Goal: Information Seeking & Learning: Learn about a topic

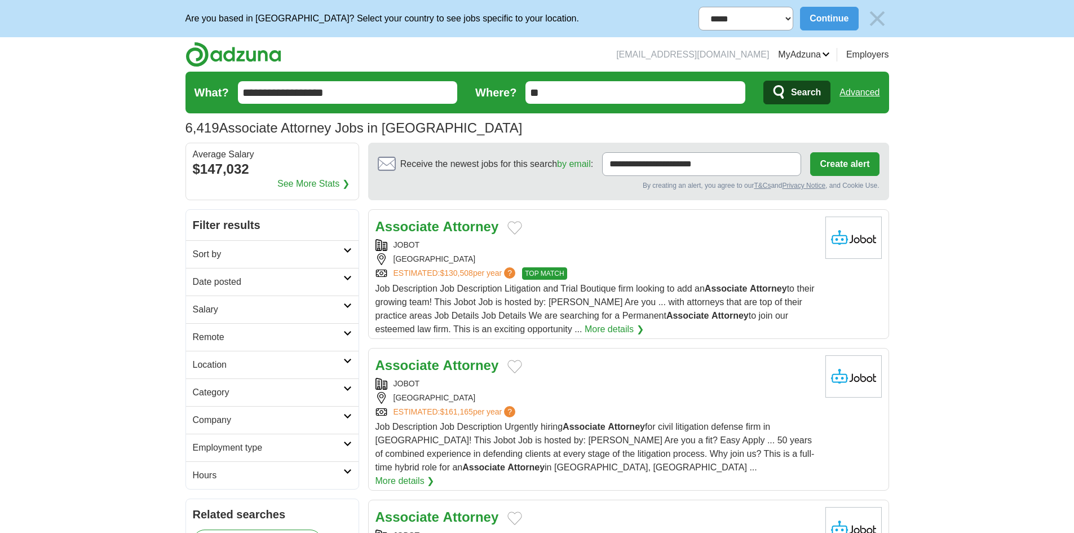
click at [232, 275] on h2 "Date posted" at bounding box center [268, 282] width 151 height 14
click at [223, 312] on link "Last 24 hours" at bounding box center [272, 309] width 159 height 14
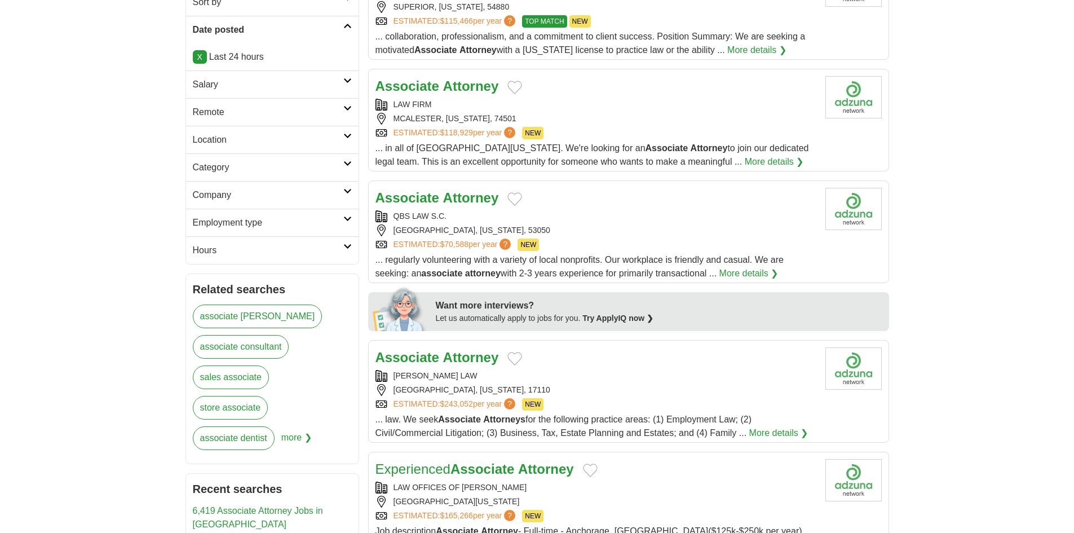
scroll to position [349, 0]
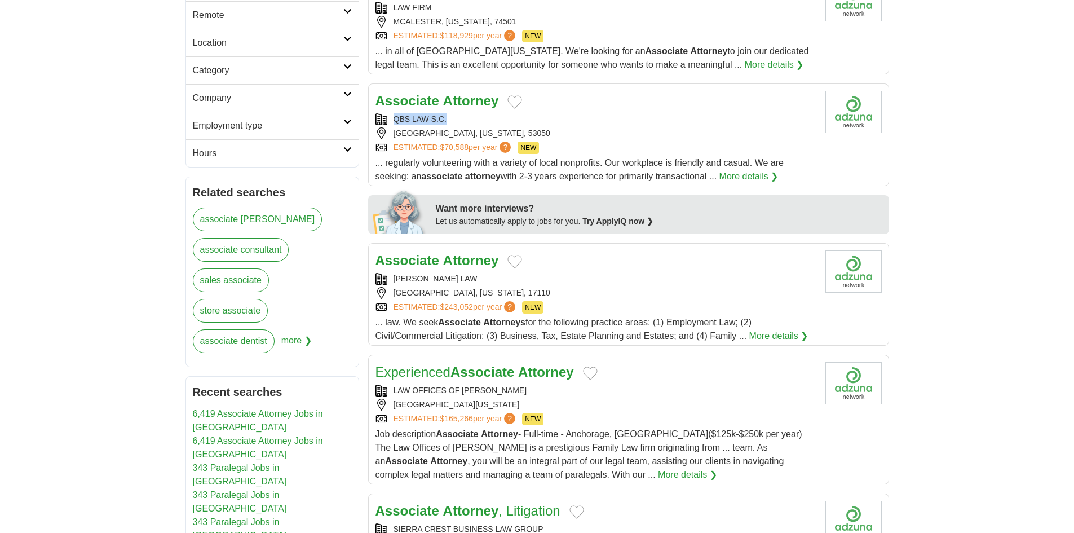
copy div "QBS LAW S.C."
drag, startPoint x: 394, startPoint y: 111, endPoint x: 462, endPoint y: 113, distance: 68.3
click at [462, 113] on div "Associate Attorney QBS LAW S.C. MAYVILLE, WISCONSIN, 53050 ESTIMATED: $70,588 p…" at bounding box center [596, 137] width 441 height 92
copy div "SCARINGI LAW"
drag, startPoint x: 393, startPoint y: 271, endPoint x: 464, endPoint y: 272, distance: 71.1
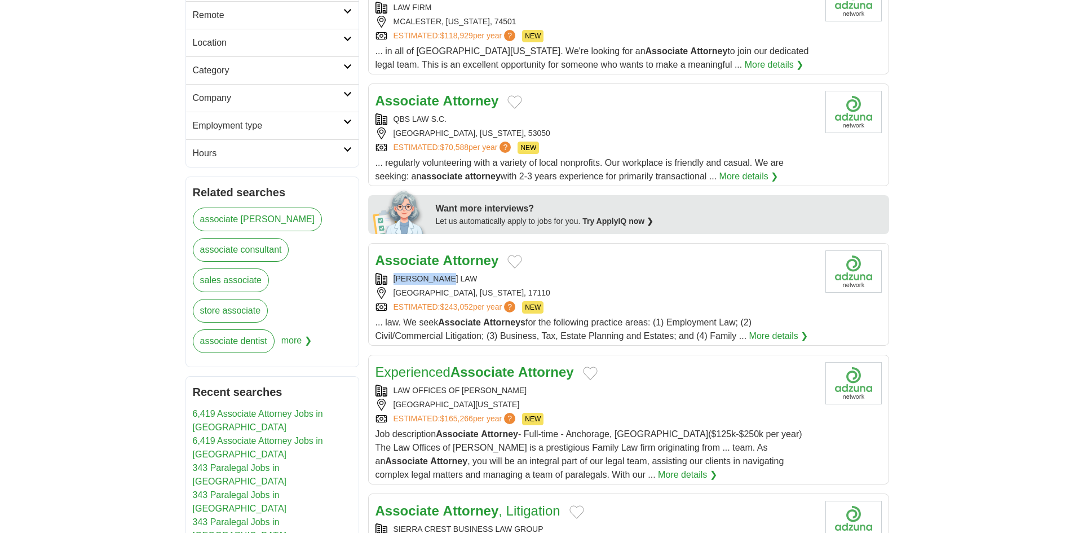
click at [464, 272] on div "Associate Attorney SCARINGI LAW HARRISBURG, PENNSYLVANIA, 17110 ESTIMATED: $243…" at bounding box center [596, 296] width 441 height 92
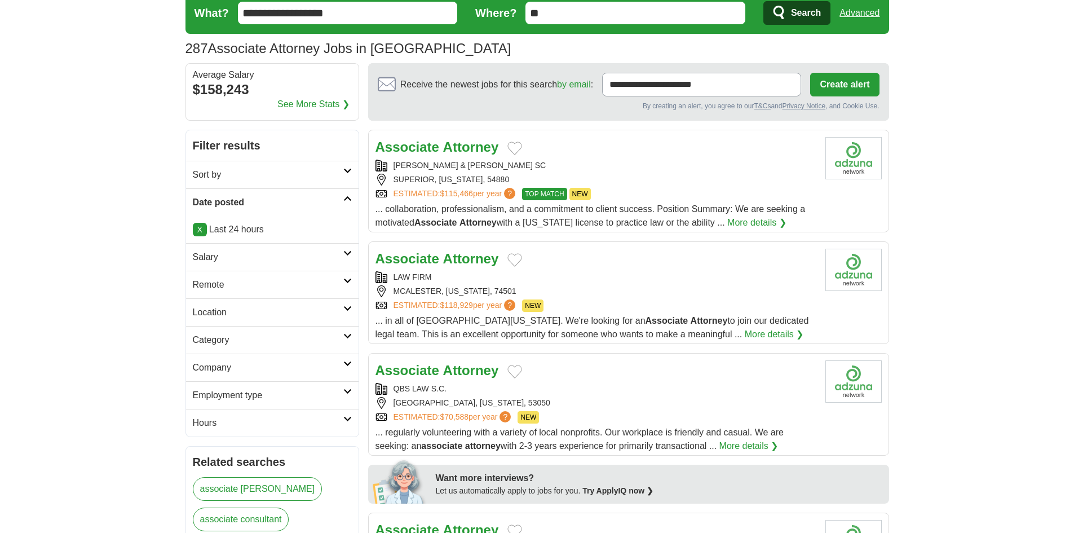
scroll to position [0, 0]
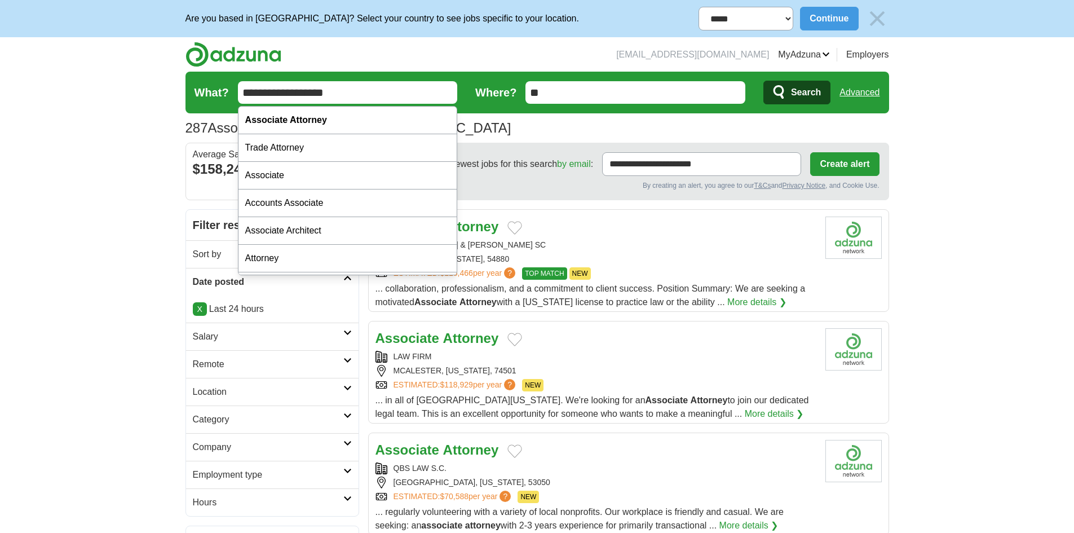
click at [318, 99] on input "**********" at bounding box center [348, 92] width 220 height 23
type input "*********"
click at [764, 81] on button "Search" at bounding box center [797, 93] width 67 height 24
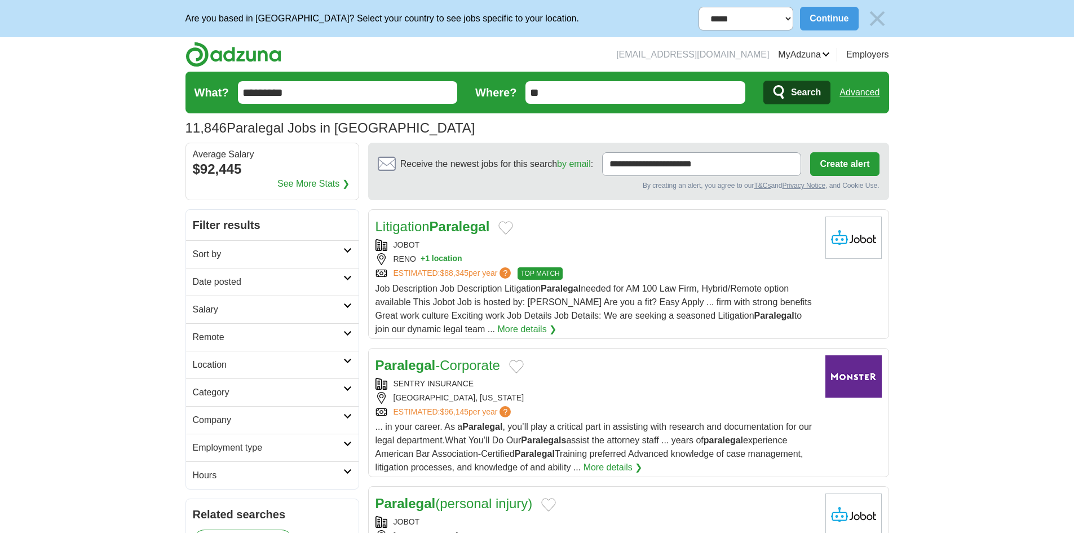
click at [261, 288] on h2 "Date posted" at bounding box center [268, 282] width 151 height 14
click at [239, 310] on link "Last 24 hours" at bounding box center [272, 309] width 159 height 14
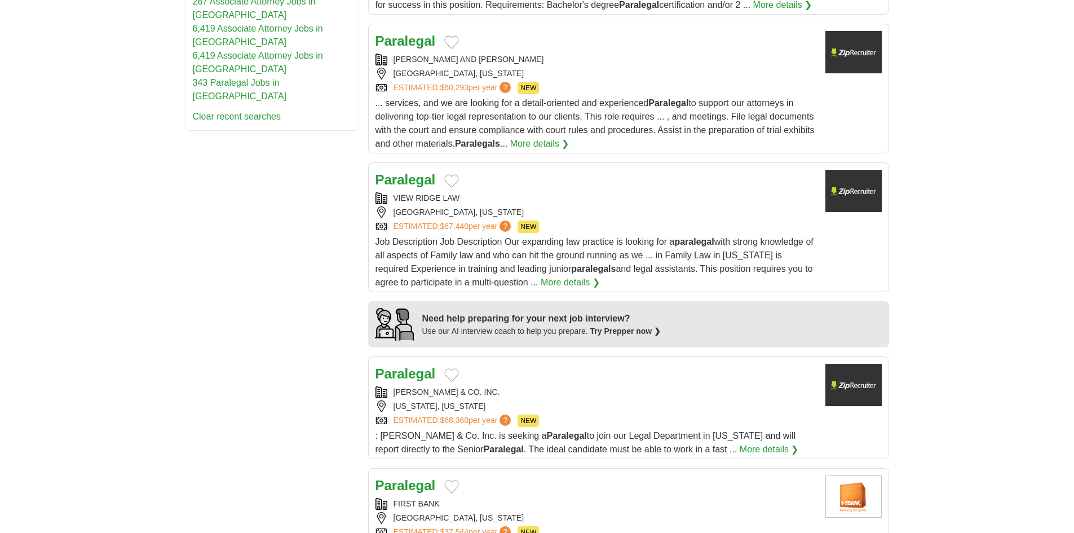
scroll to position [846, 0]
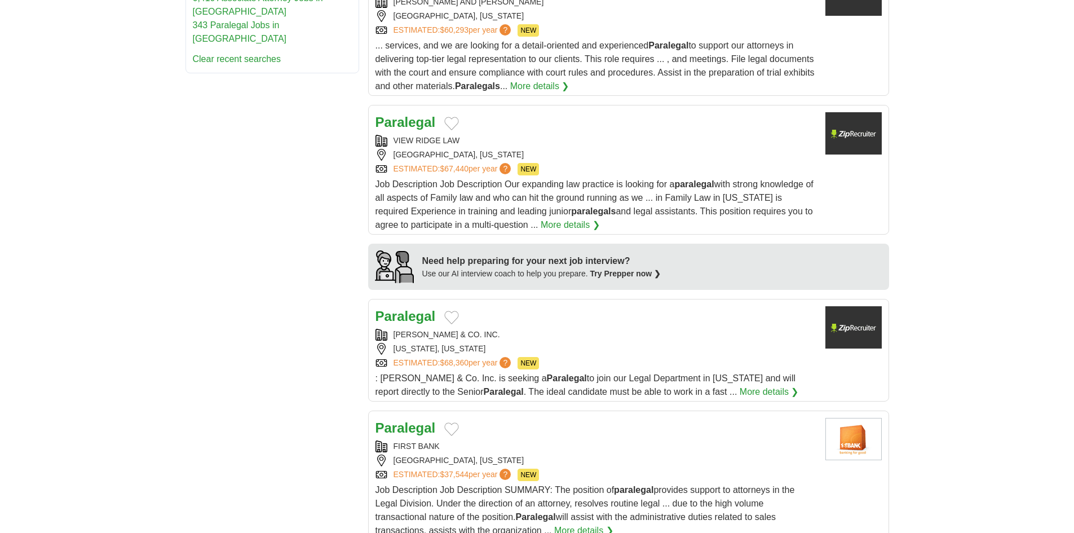
drag, startPoint x: 397, startPoint y: 123, endPoint x: 378, endPoint y: 315, distance: 192.7
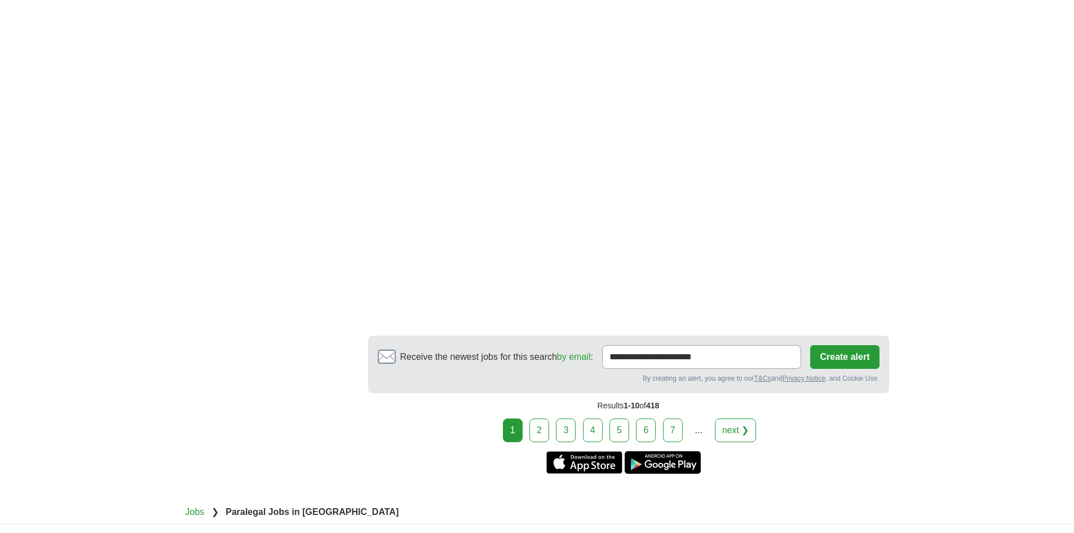
scroll to position [1748, 0]
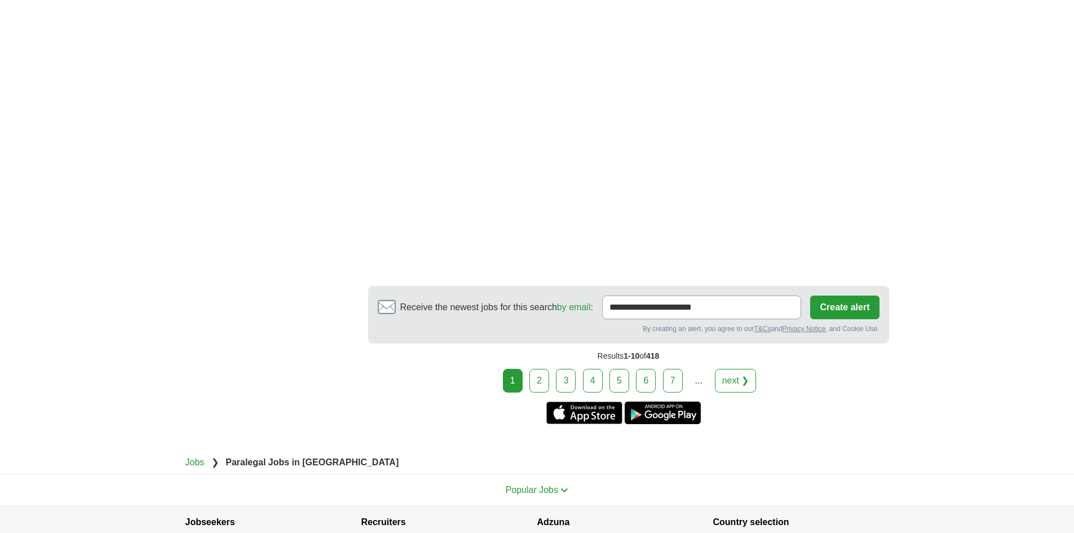
click at [547, 369] on link "2" at bounding box center [540, 381] width 20 height 24
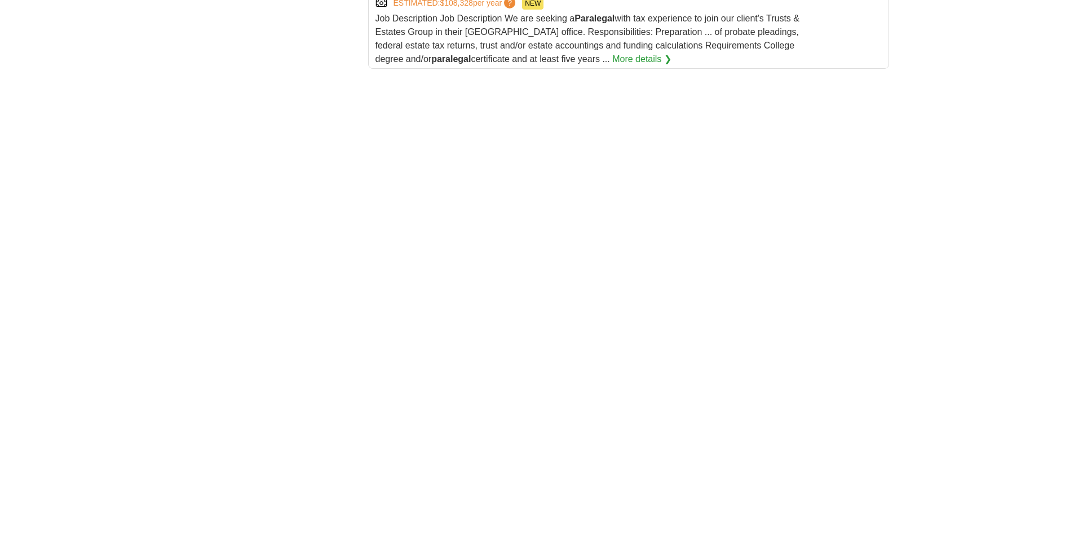
scroll to position [1917, 0]
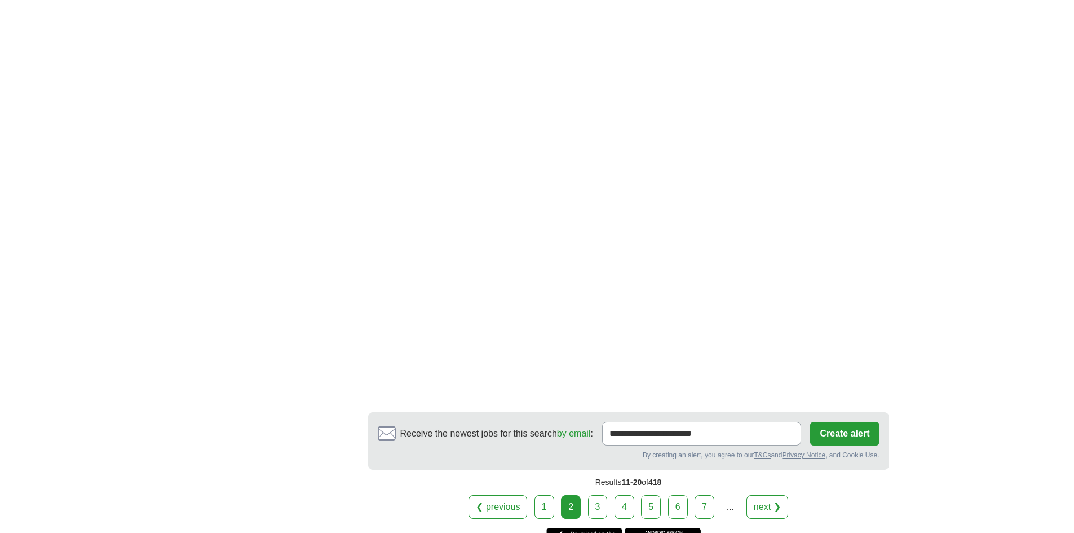
click at [592, 495] on link "3" at bounding box center [598, 507] width 20 height 24
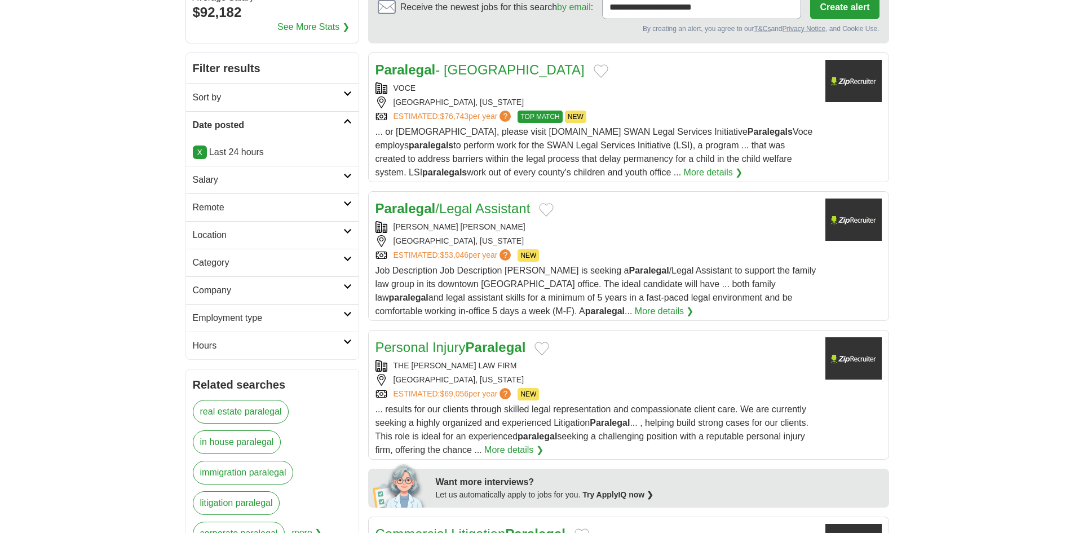
scroll to position [285, 0]
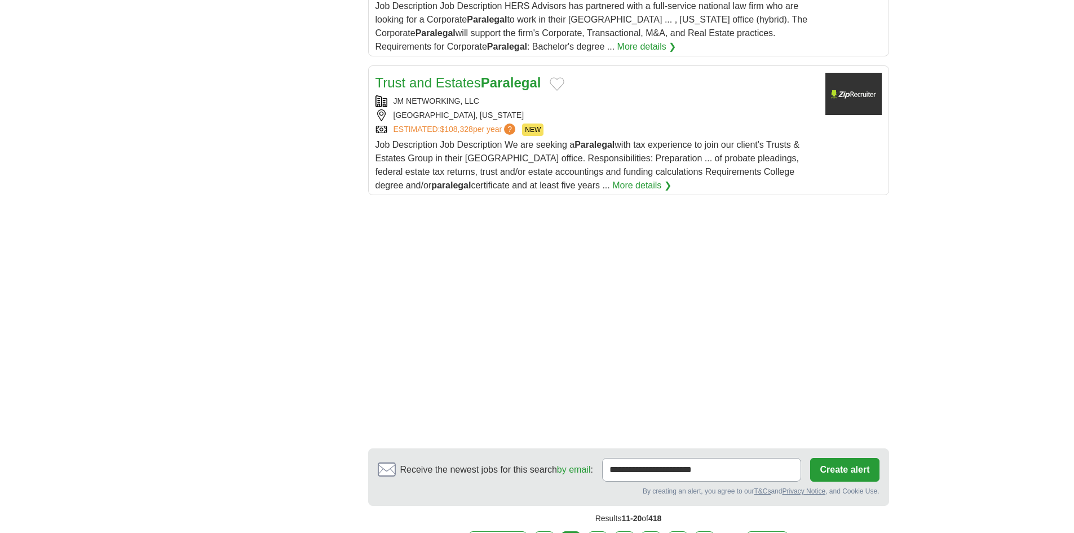
scroll to position [1510, 0]
click at [591, 531] on link "3" at bounding box center [598, 543] width 20 height 24
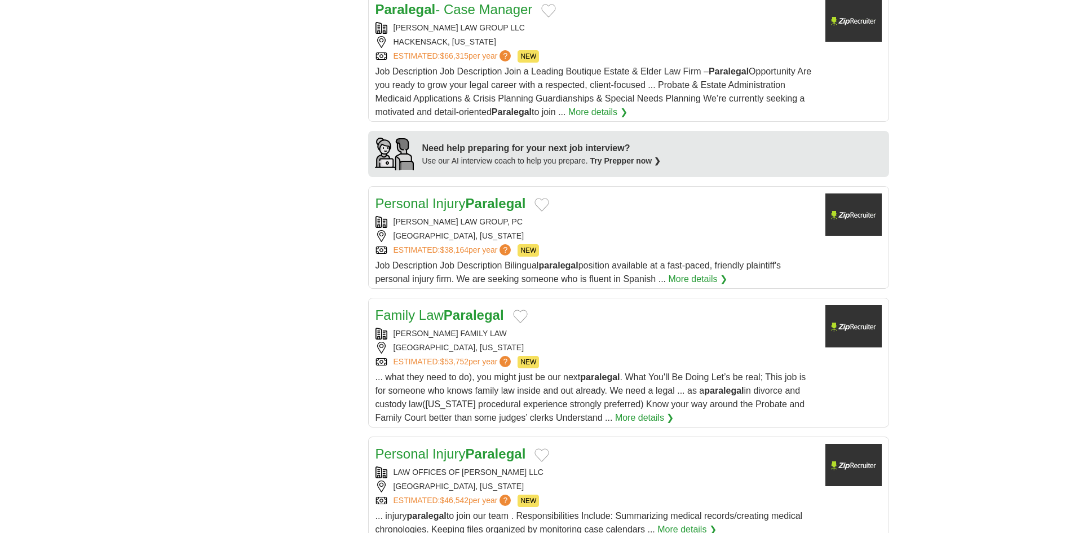
scroll to position [1241, 0]
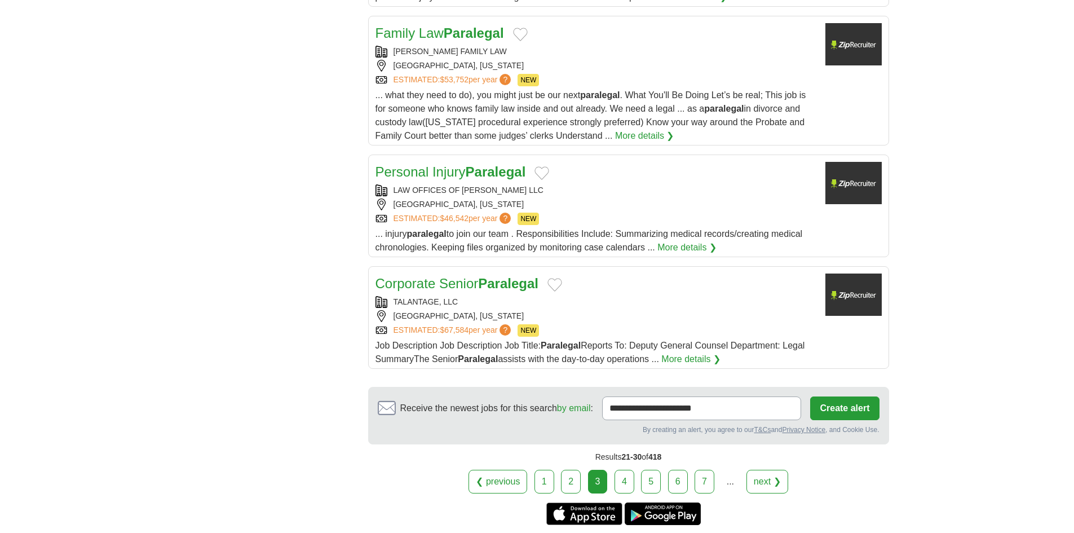
click at [561, 204] on div "[GEOGRAPHIC_DATA], [US_STATE]" at bounding box center [596, 204] width 441 height 12
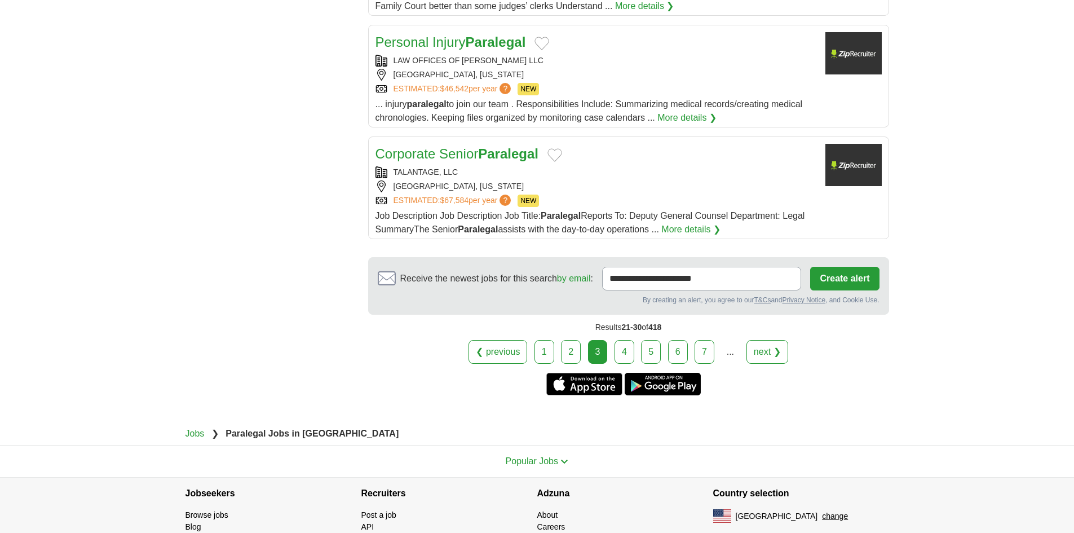
scroll to position [1428, 0]
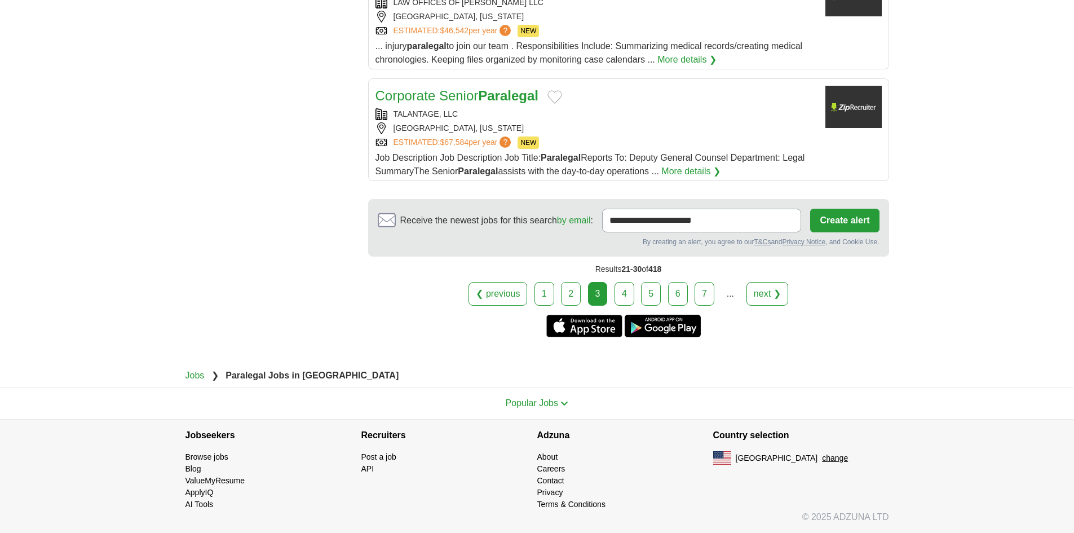
click at [623, 298] on link "4" at bounding box center [625, 294] width 20 height 24
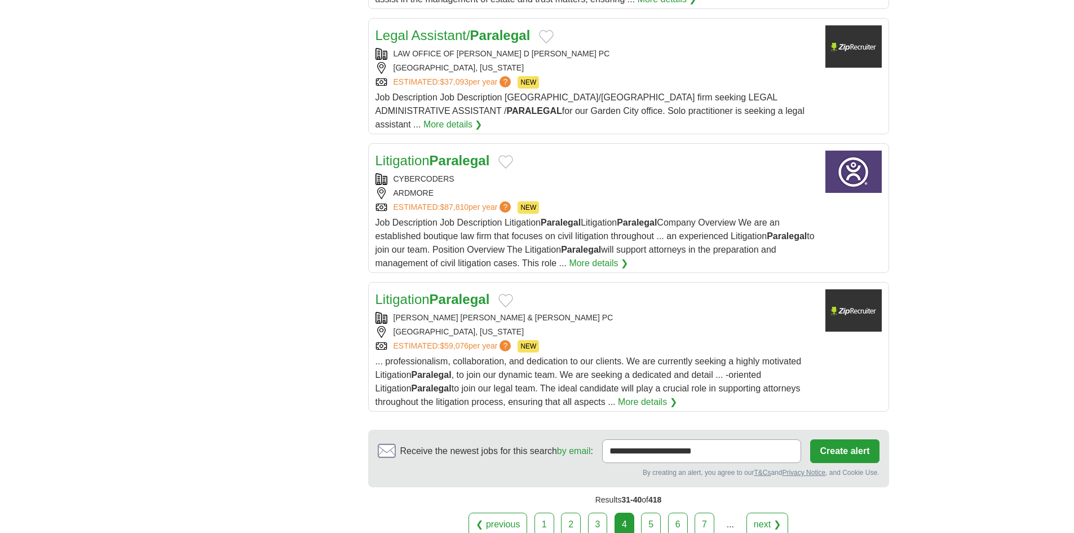
scroll to position [1241, 0]
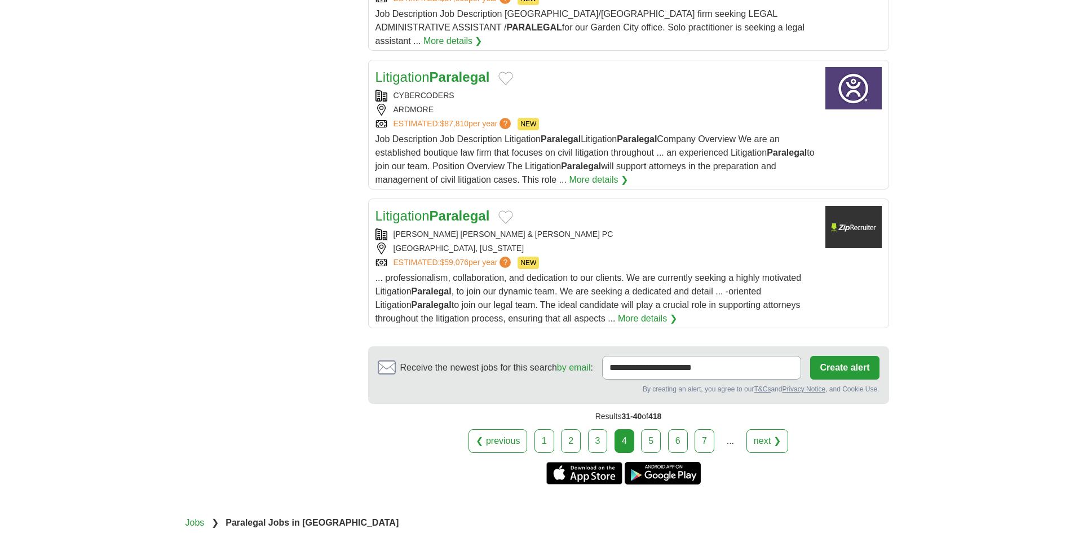
drag, startPoint x: 654, startPoint y: 413, endPoint x: 669, endPoint y: 433, distance: 24.9
click at [654, 429] on link "5" at bounding box center [651, 441] width 20 height 24
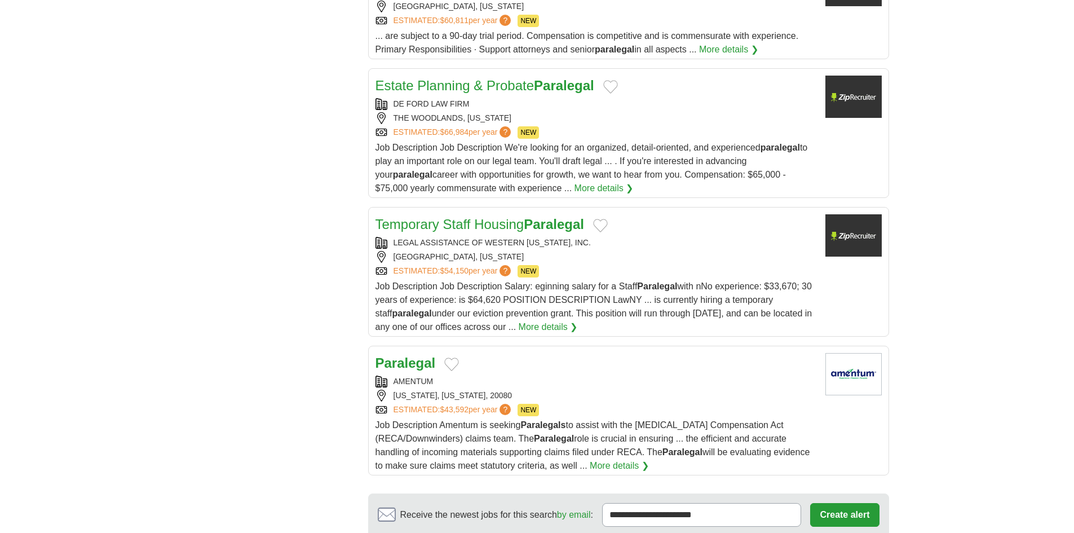
scroll to position [1241, 0]
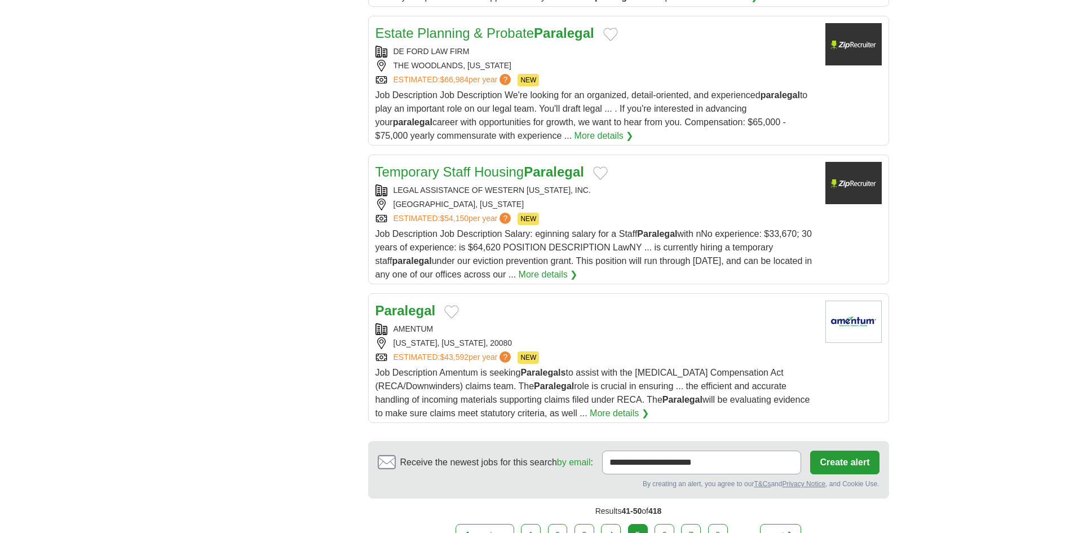
click at [673, 524] on link "6" at bounding box center [665, 536] width 20 height 24
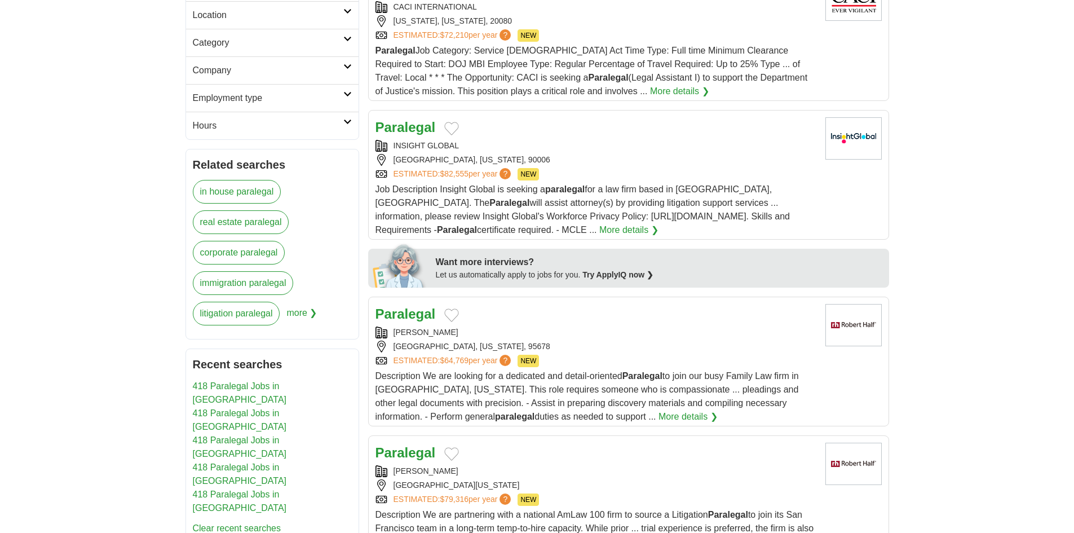
scroll to position [451, 0]
